Goal: Transaction & Acquisition: Purchase product/service

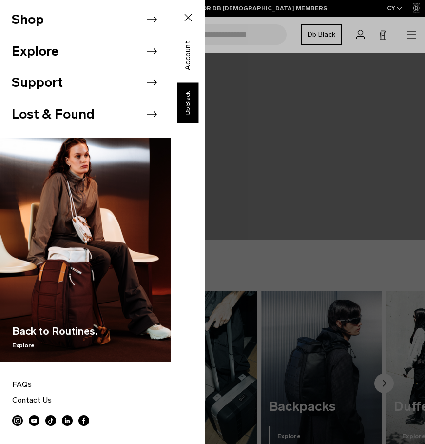
click at [144, 17] on icon at bounding box center [151, 19] width 15 height 15
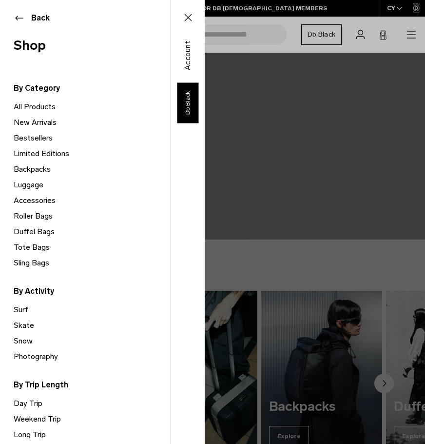
click at [43, 169] on link "Backpacks" at bounding box center [92, 169] width 157 height 16
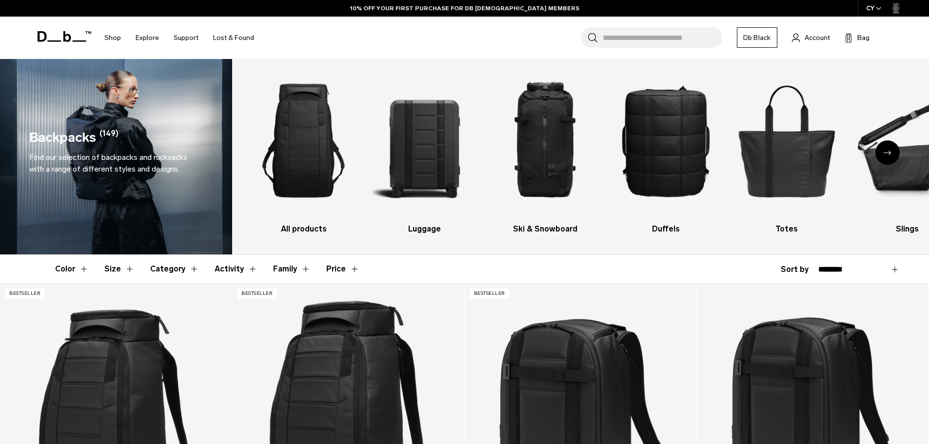
scroll to position [49, 0]
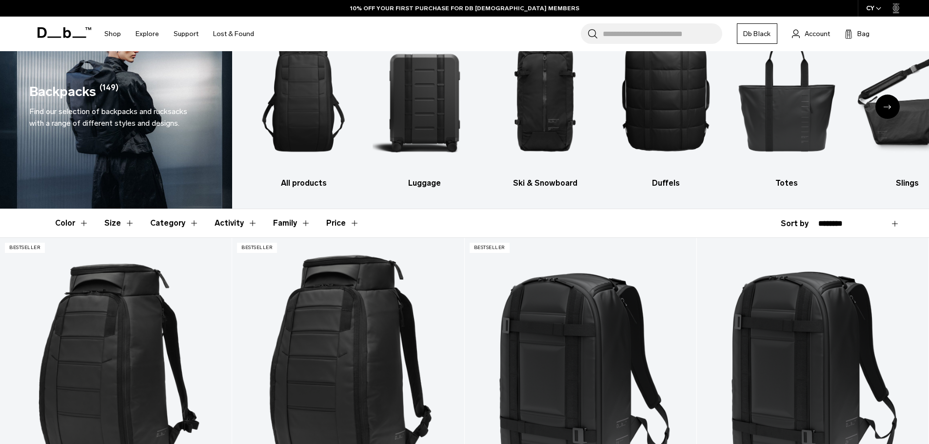
click at [79, 226] on button "Color" at bounding box center [72, 223] width 34 height 28
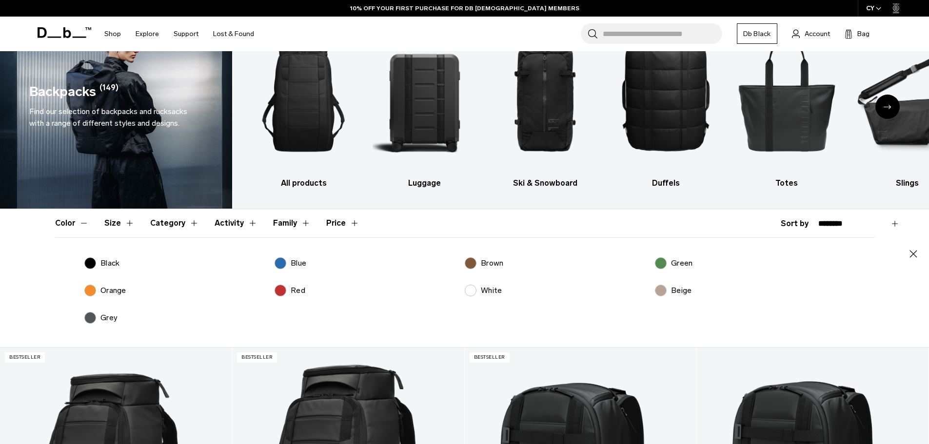
click at [673, 291] on p "Beige" at bounding box center [681, 291] width 20 height 12
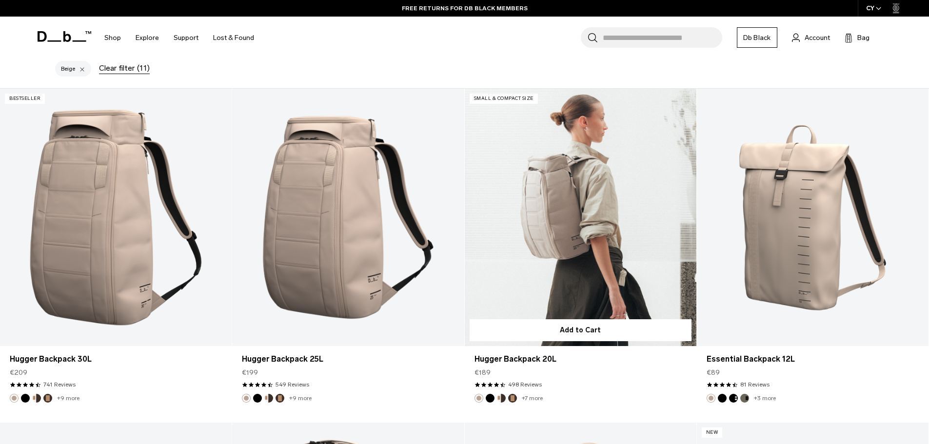
scroll to position [341, 0]
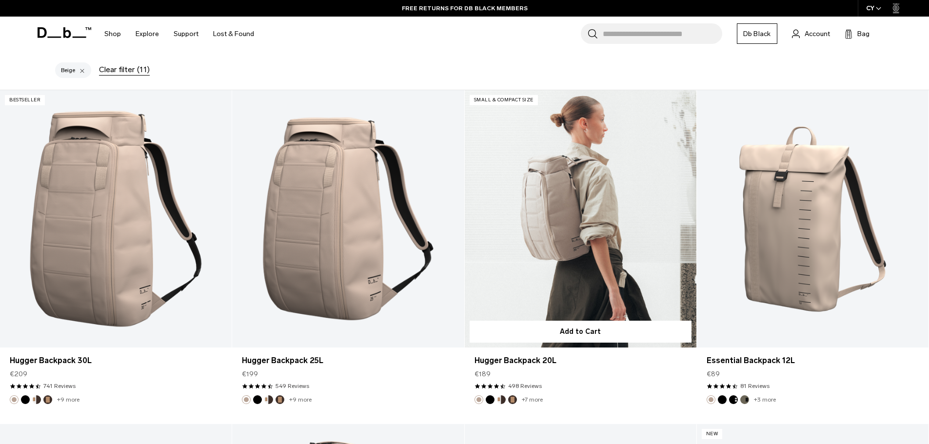
click at [590, 232] on link "Hugger Backpack 20L" at bounding box center [581, 218] width 232 height 257
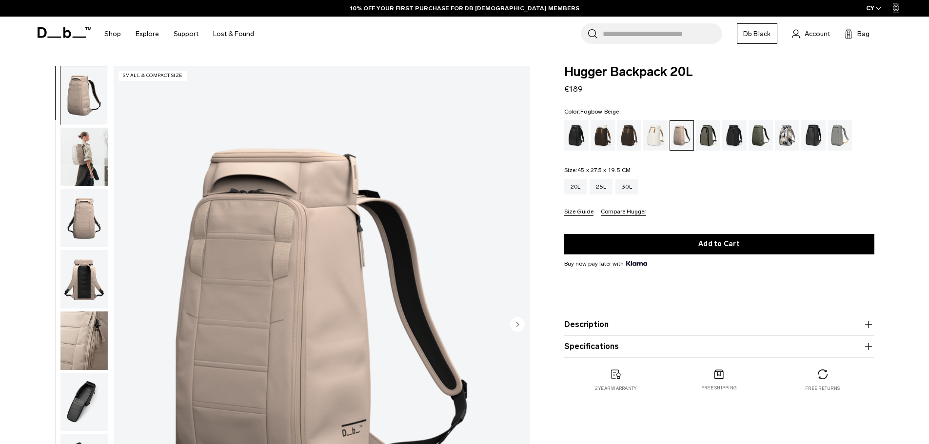
click at [340, 329] on img "1 / 10" at bounding box center [322, 325] width 416 height 519
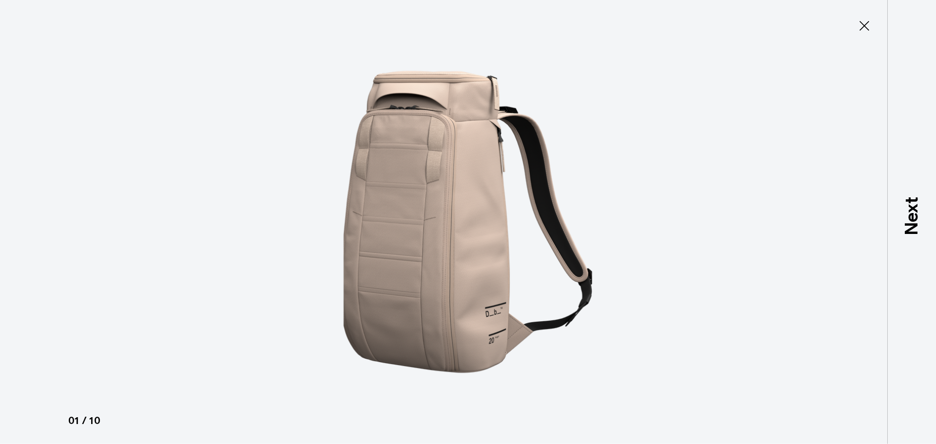
click at [471, 257] on img at bounding box center [468, 222] width 439 height 444
click at [608, 352] on img at bounding box center [468, 222] width 439 height 444
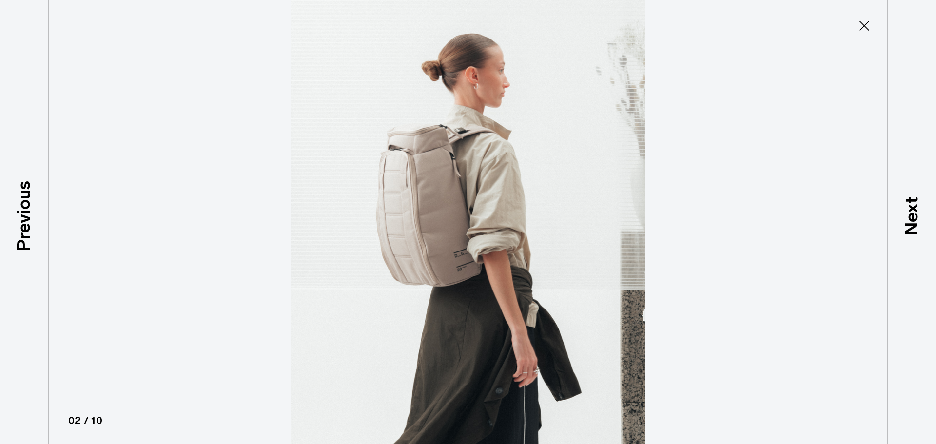
click at [865, 20] on icon at bounding box center [865, 26] width 16 height 16
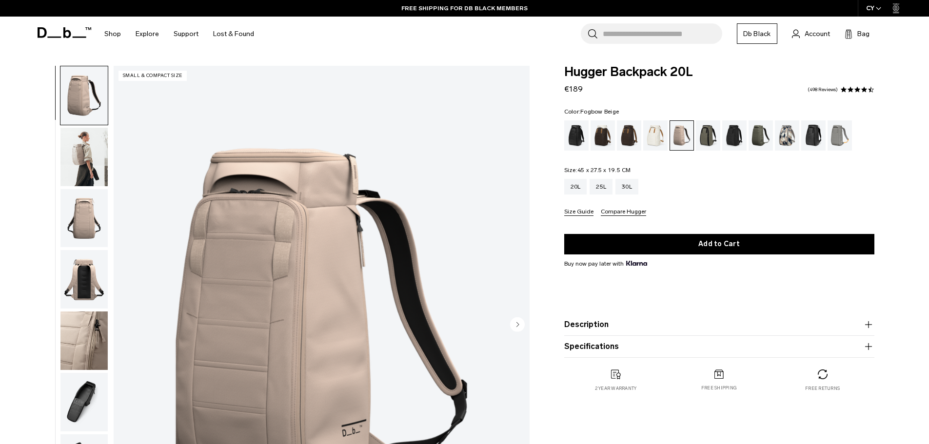
click at [850, 90] on span at bounding box center [850, 89] width 7 height 7
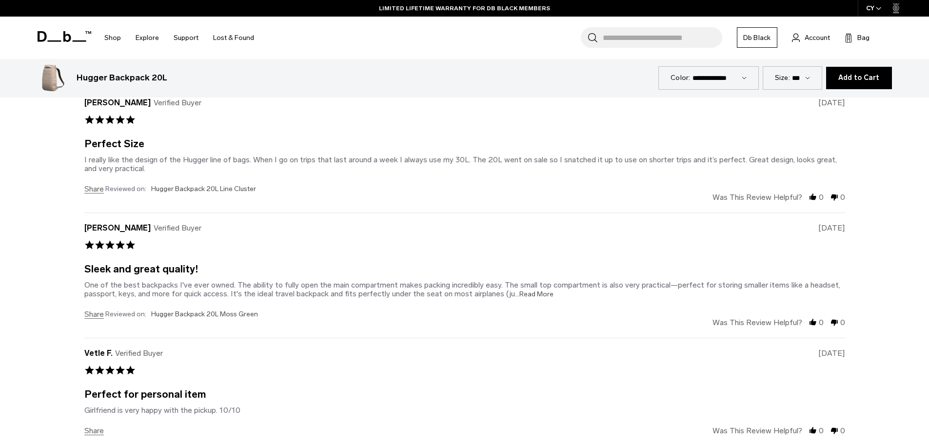
scroll to position [3211, 0]
